Goal: Information Seeking & Learning: Learn about a topic

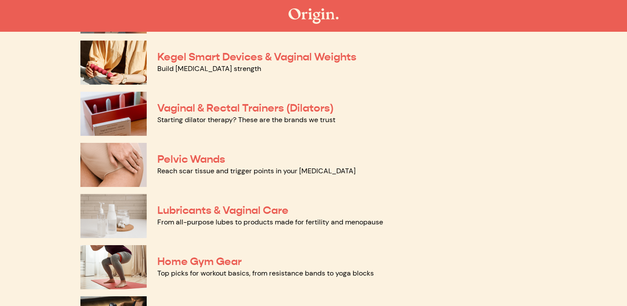
scroll to position [336, 0]
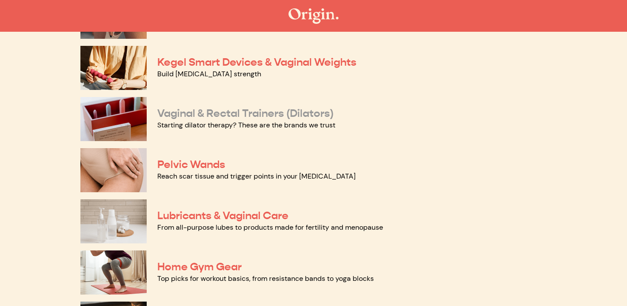
click at [204, 120] on link "Vaginal & Rectal Trainers (Dilators)" at bounding box center [245, 113] width 176 height 13
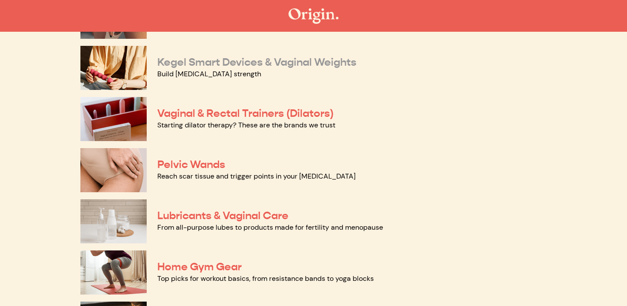
click at [270, 69] on link "Kegel Smart Devices & Vaginal Weights" at bounding box center [256, 62] width 199 height 13
click at [225, 171] on link "Pelvic Wands" at bounding box center [191, 164] width 68 height 13
